Goal: Share content: Share content

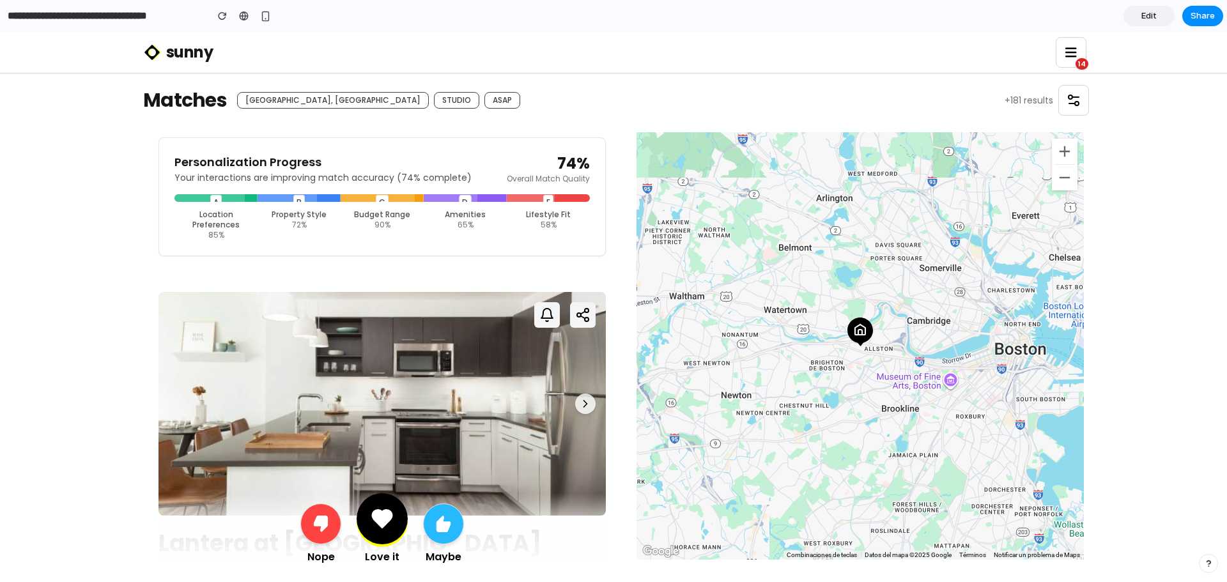
click at [1156, 17] on span "Edit" at bounding box center [1148, 16] width 15 height 13
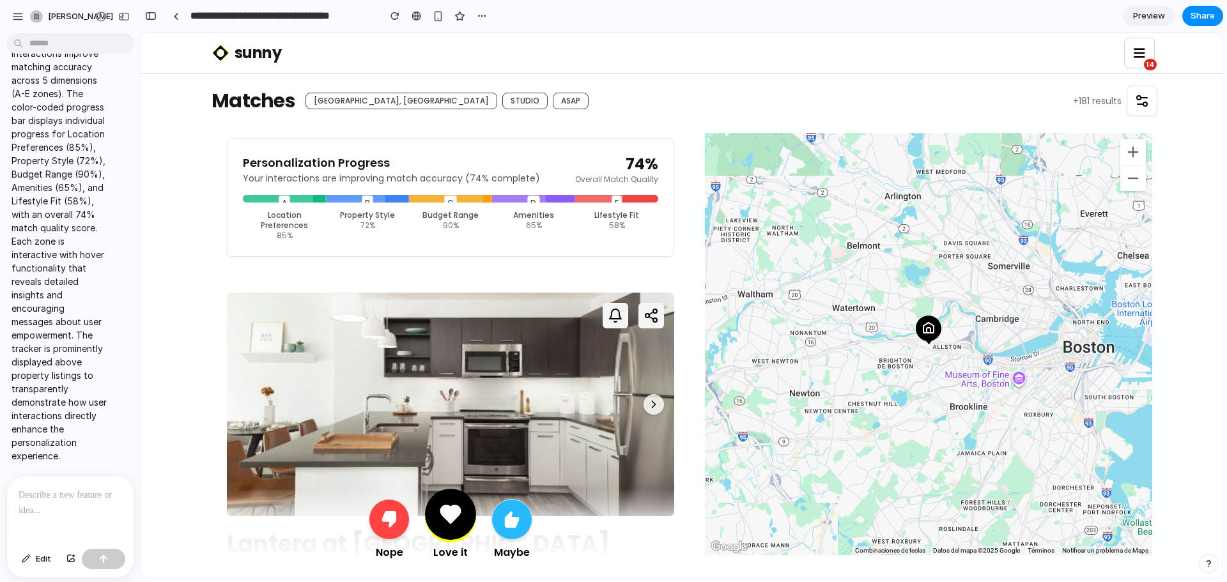
click at [38, 491] on p at bounding box center [71, 495] width 104 height 15
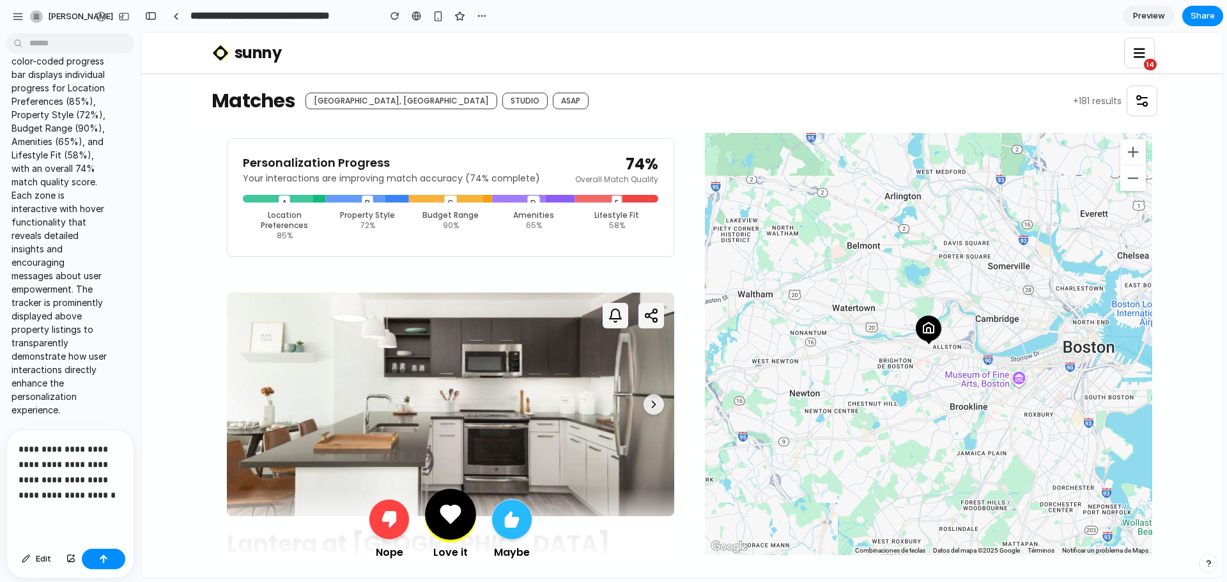
click at [86, 443] on p "**********" at bounding box center [68, 472] width 98 height 61
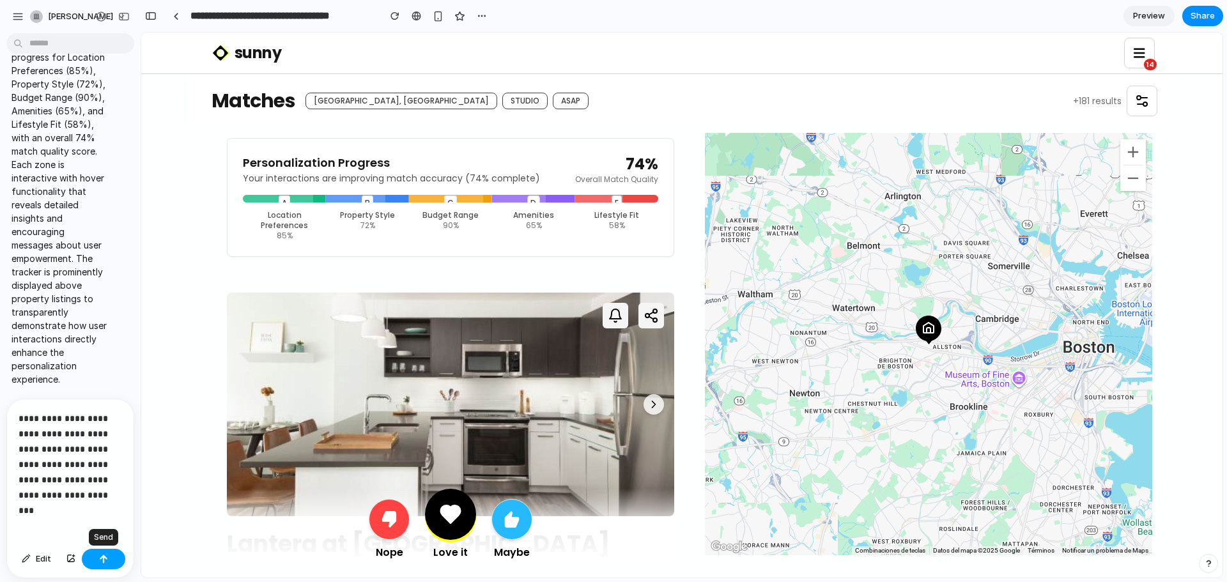
click at [102, 558] on div "button" at bounding box center [103, 559] width 9 height 9
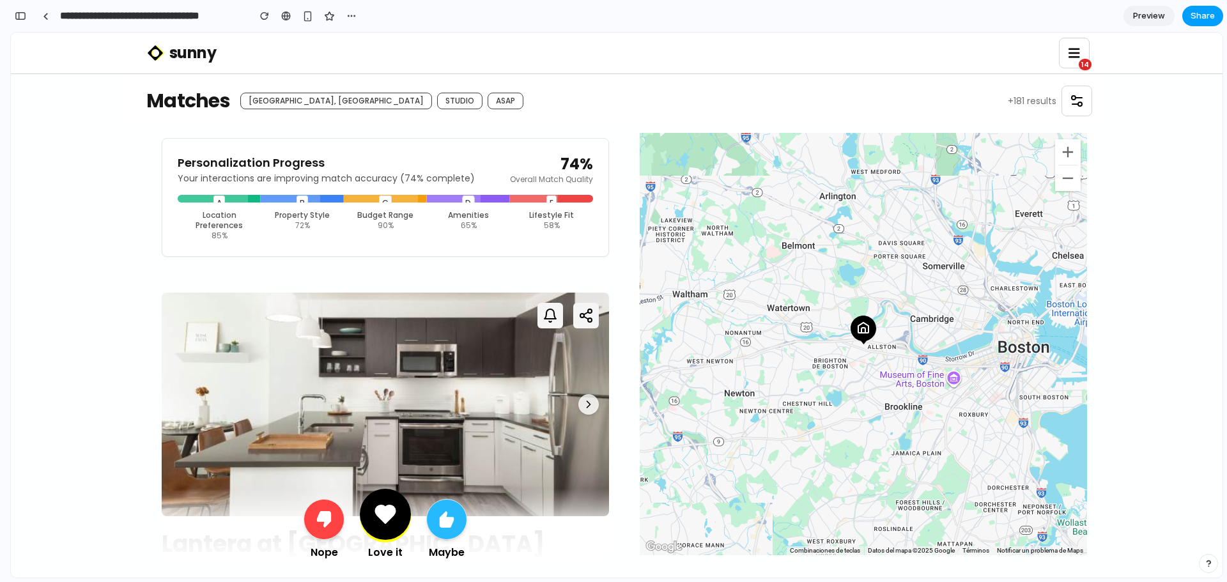
click at [1190, 11] on button "Share" at bounding box center [1202, 16] width 41 height 20
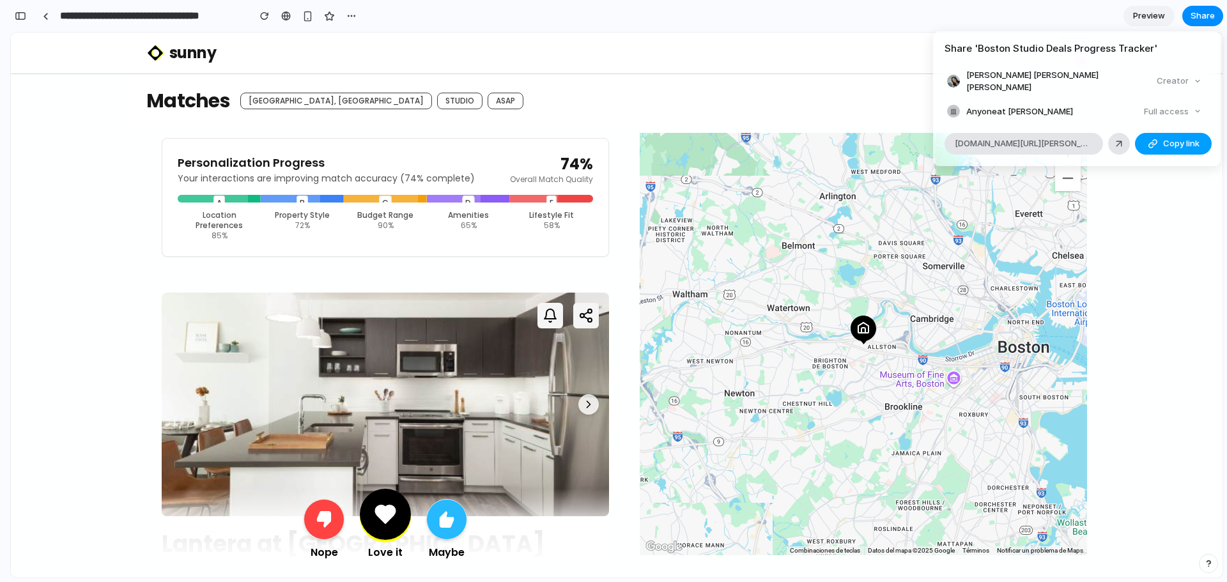
click at [1153, 133] on button "Copy link" at bounding box center [1173, 144] width 77 height 22
click at [136, 190] on div "Share ' Boston Studio Deals Progress Tracker ' [PERSON_NAME] [PERSON_NAME] [PER…" at bounding box center [613, 291] width 1227 height 582
